Goal: Use online tool/utility: Utilize a website feature to perform a specific function

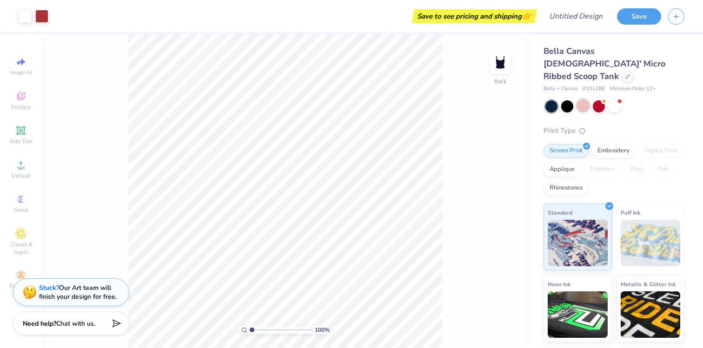
click at [587, 100] on div at bounding box center [583, 106] width 12 height 12
click at [583, 100] on div at bounding box center [583, 106] width 12 height 12
type input "1.38"
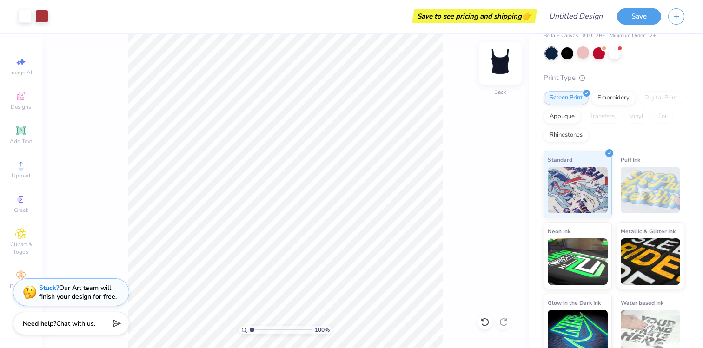
click at [502, 68] on img at bounding box center [500, 63] width 37 height 37
click at [502, 68] on img at bounding box center [500, 63] width 19 height 19
click at [25, 129] on icon at bounding box center [20, 130] width 11 height 11
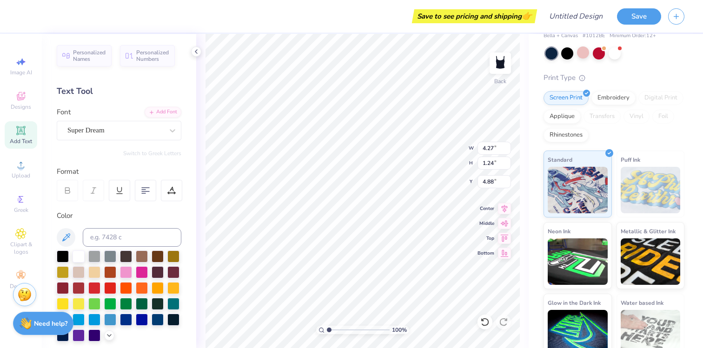
type input "5.36"
type input "2.19"
type input "1.38"
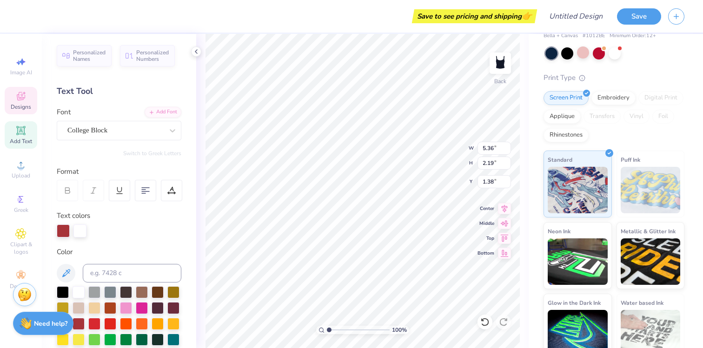
scroll to position [7, 1]
type input "4.27"
type input "1.24"
type input "4.88"
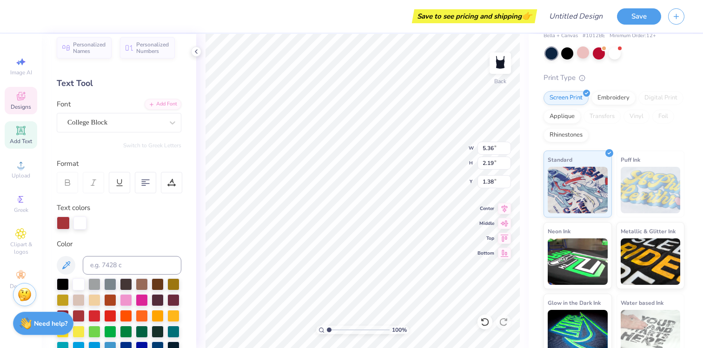
scroll to position [0, 0]
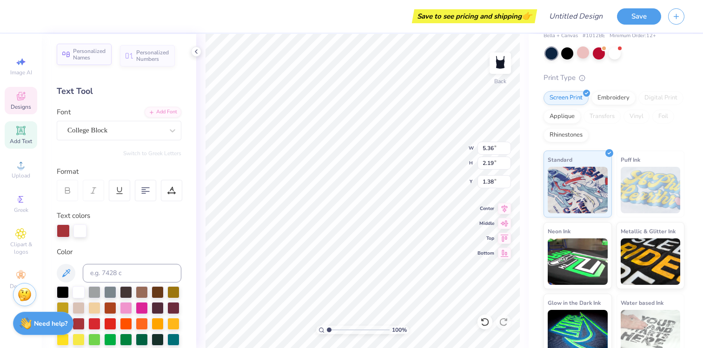
click at [88, 53] on span "Personalized Names" at bounding box center [89, 54] width 33 height 13
type input "6.21"
type input "1.00"
type input "5.00"
